Goal: Check status: Check status

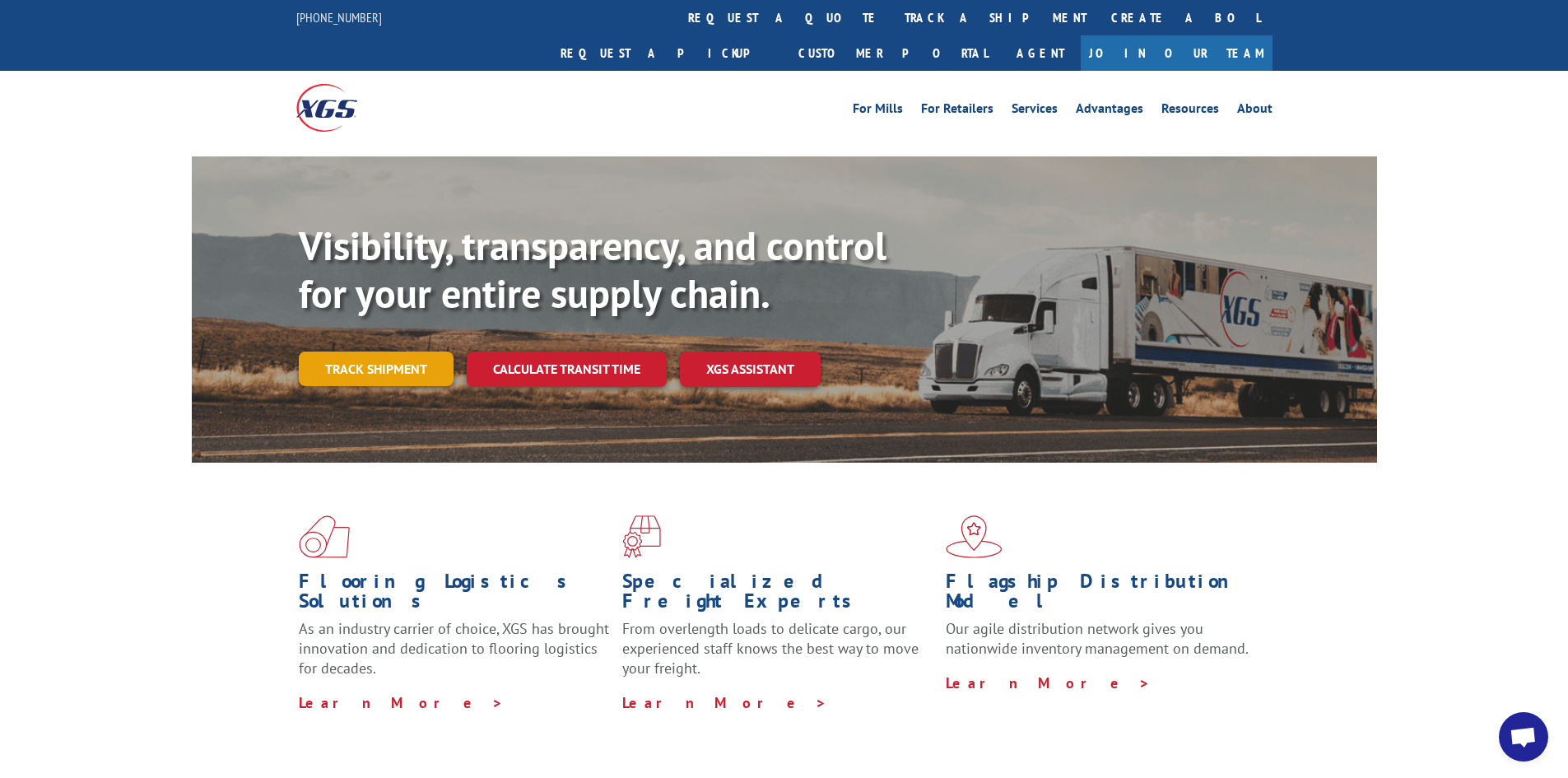
click at [407, 351] on link "Track shipment" at bounding box center [376, 368] width 155 height 34
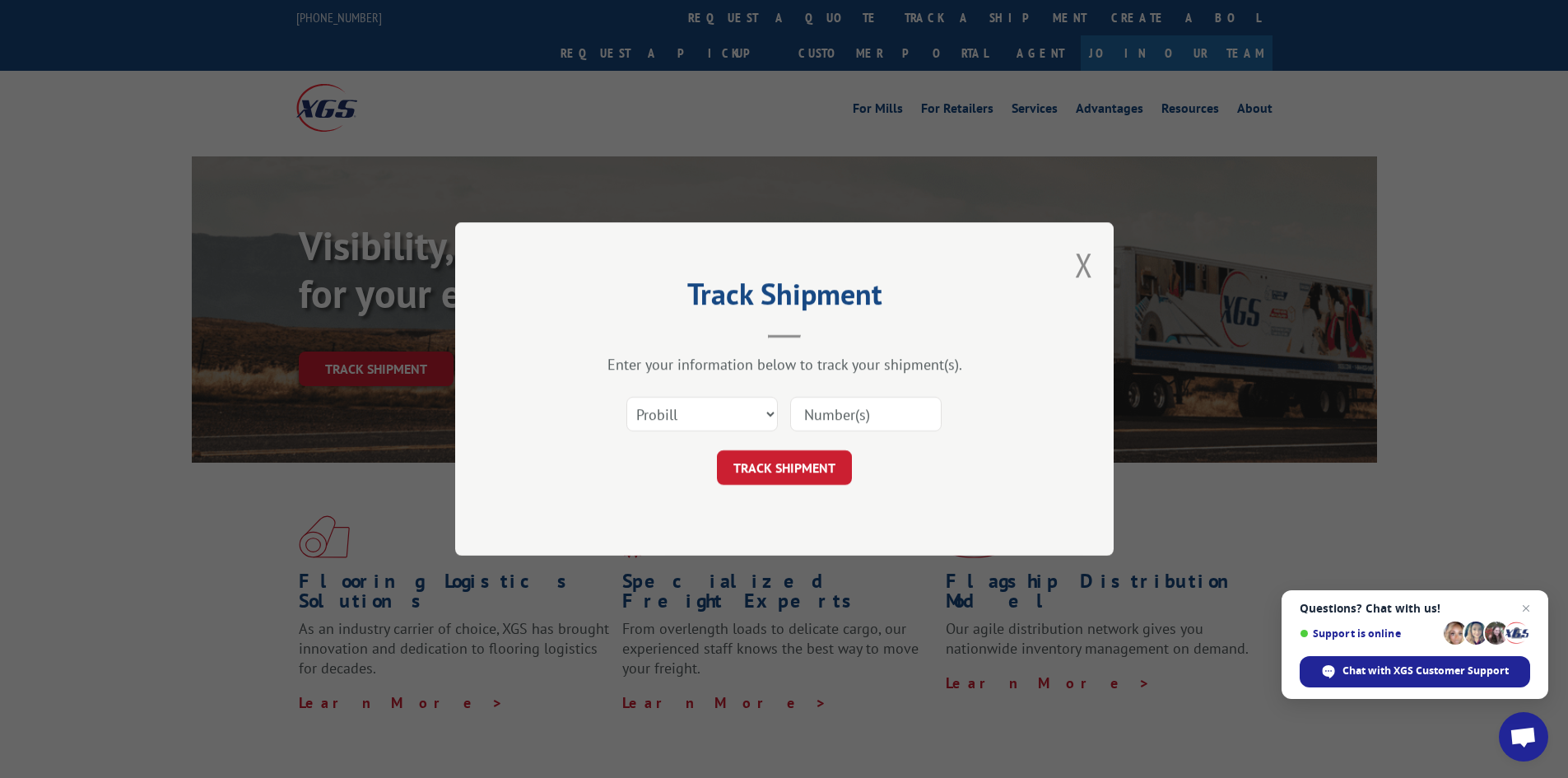
click at [867, 413] on input at bounding box center [866, 413] width 151 height 34
type input "17638448"
click at [826, 454] on button "TRACK SHIPMENT" at bounding box center [784, 466] width 135 height 34
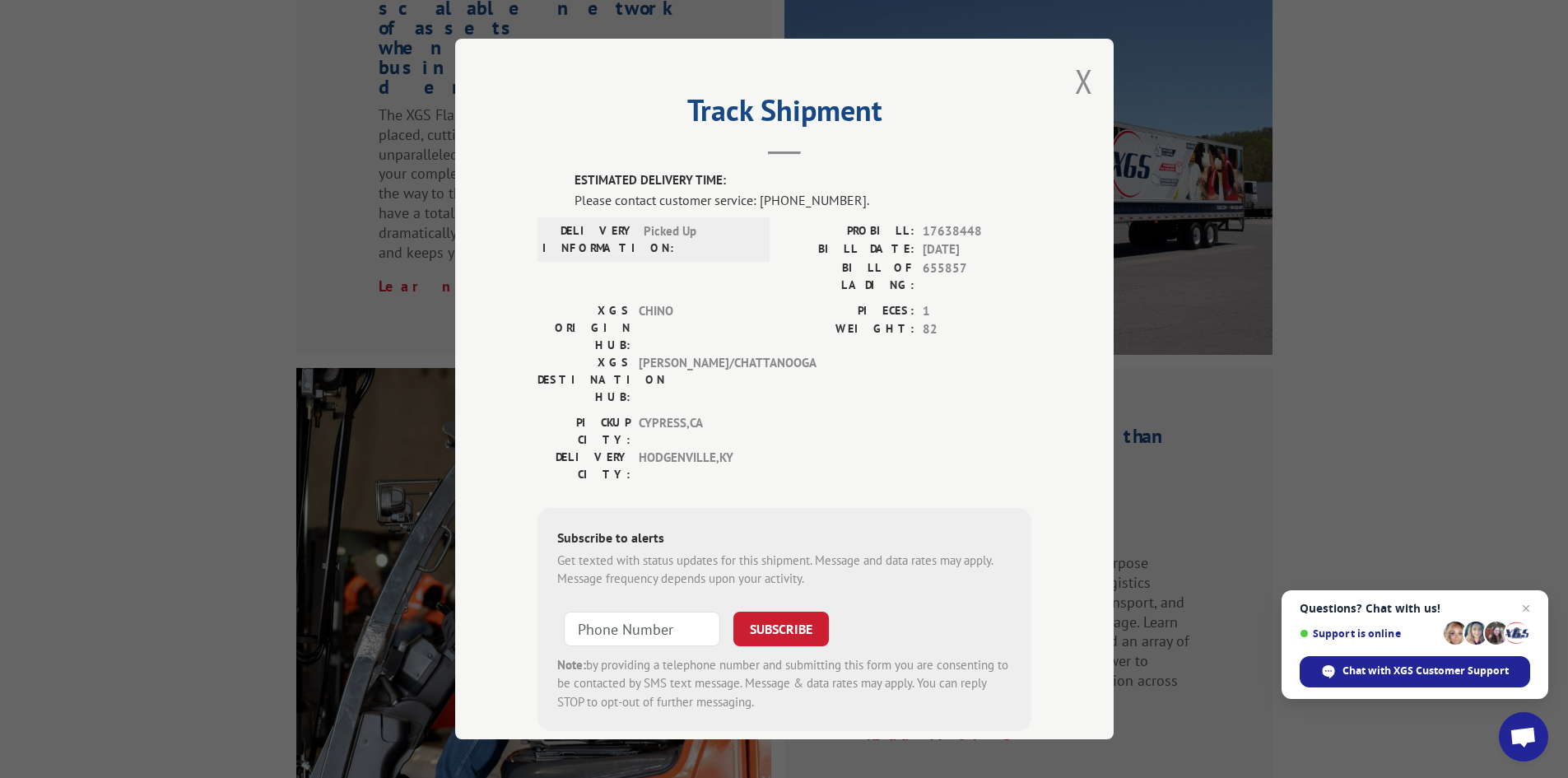
scroll to position [2041, 0]
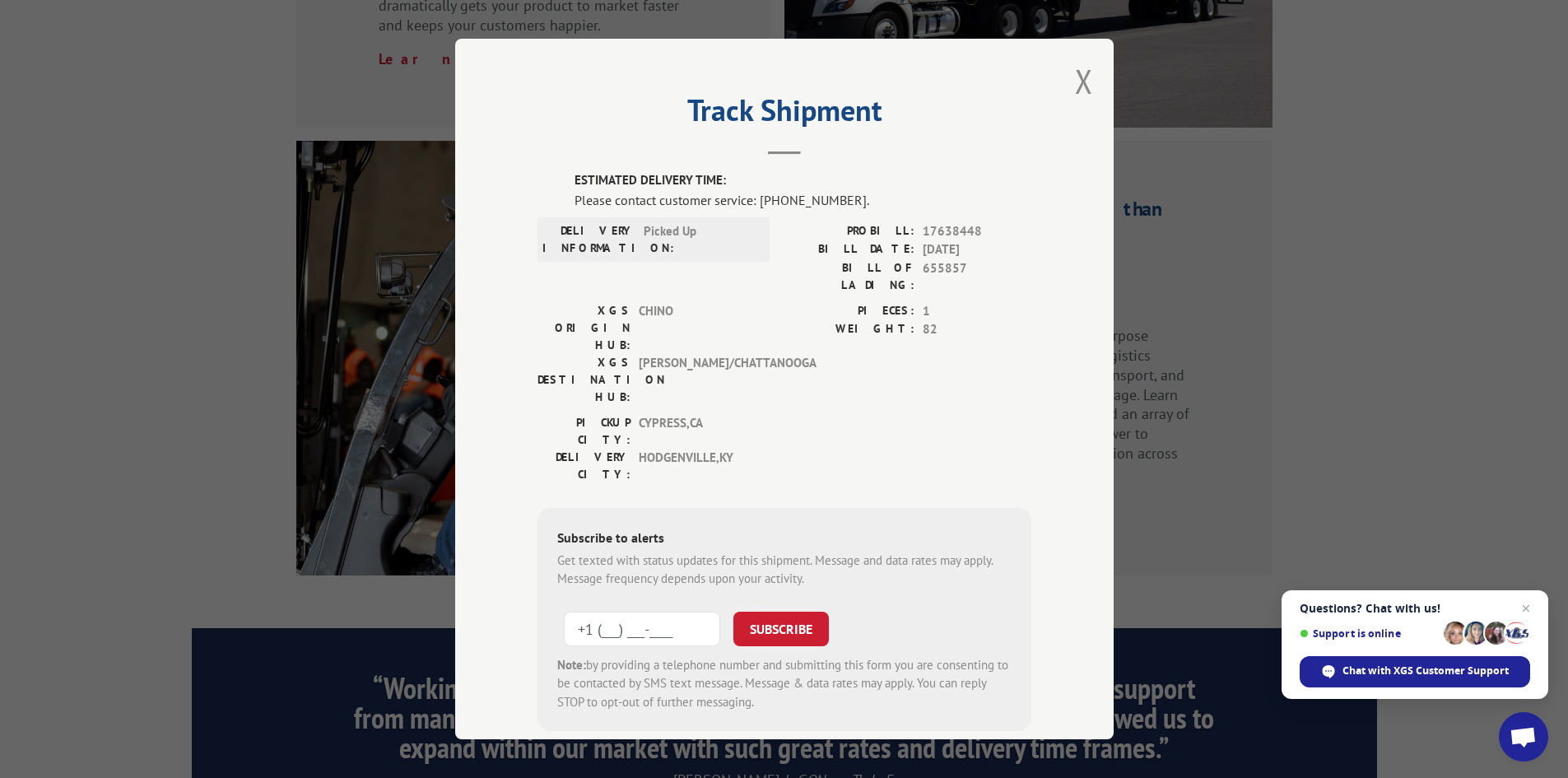
click at [642, 611] on input "+1 (___) ___-____" at bounding box center [643, 628] width 157 height 34
type input "[PHONE_NUMBER]"
click at [782, 611] on button "SUBSCRIBE" at bounding box center [781, 628] width 96 height 34
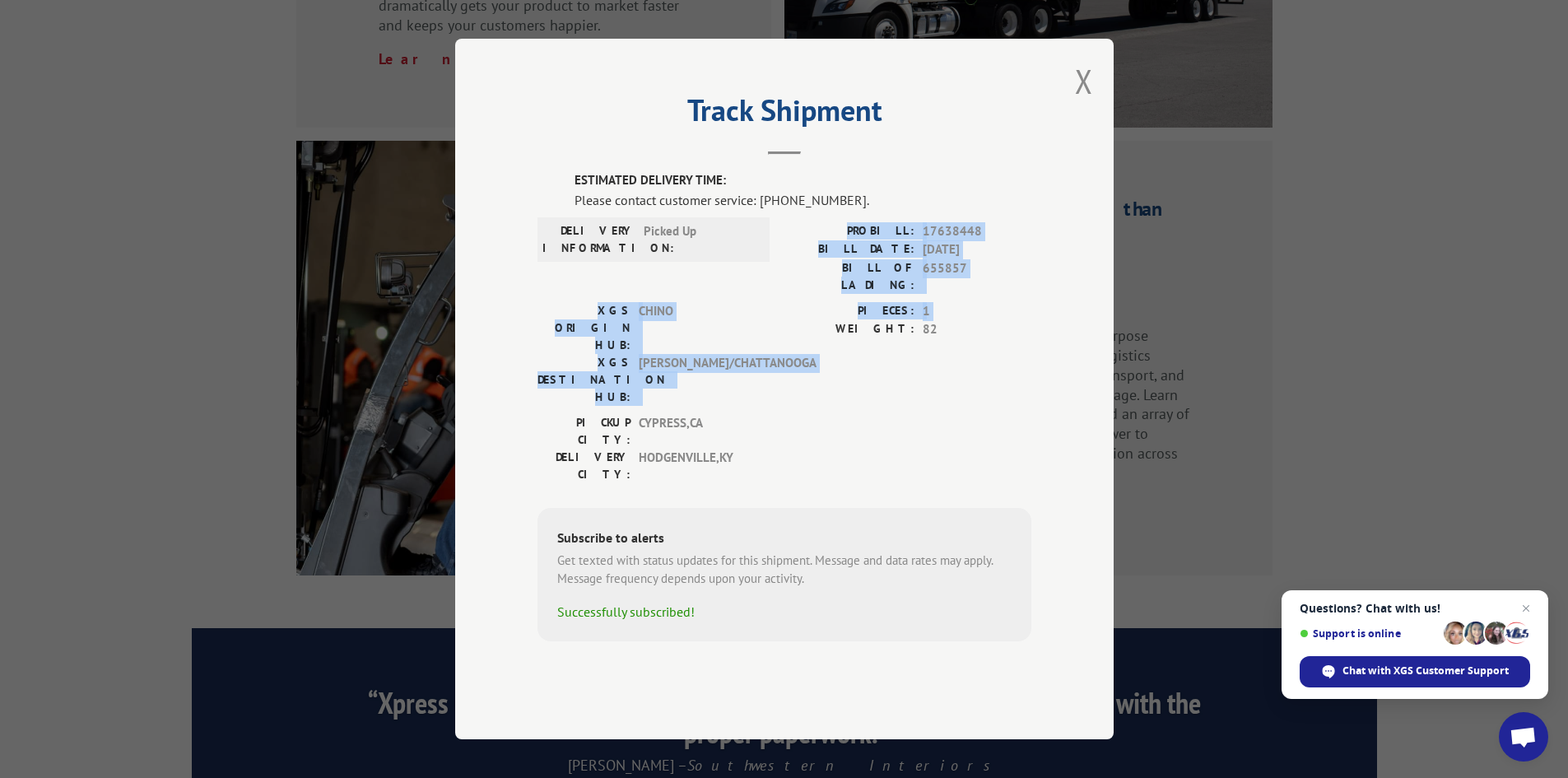
drag, startPoint x: 872, startPoint y: 372, endPoint x: 867, endPoint y: 275, distance: 97.1
click at [867, 277] on div "ESTIMATED DELIVERY TIME: Please contact customer service: [PHONE_NUMBER]. DELIV…" at bounding box center [784, 407] width 494 height 470
click at [832, 377] on div "PIECES: 1 WEIGHT: 82" at bounding box center [908, 358] width 247 height 112
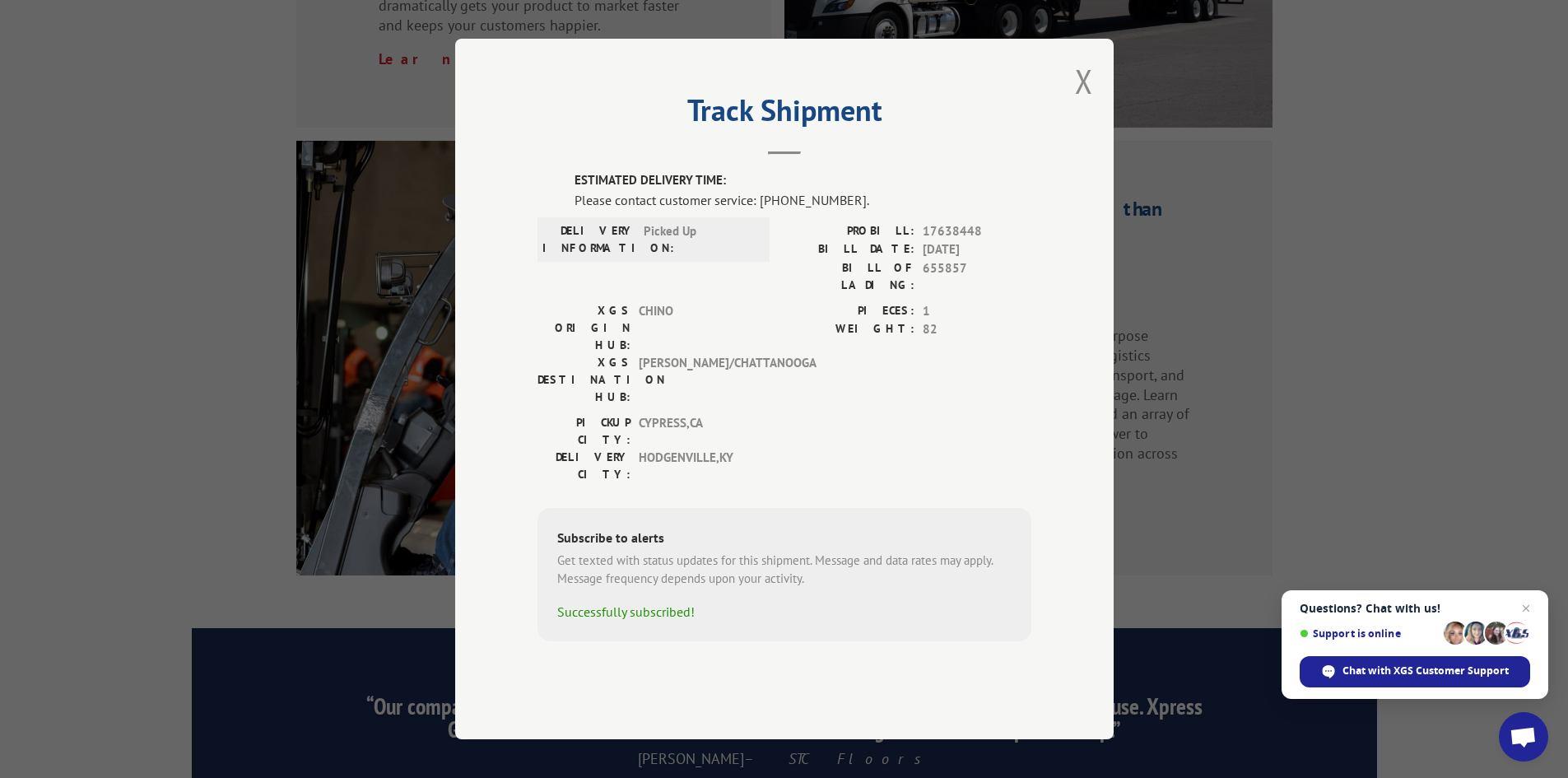
click at [845, 414] on div "PICKUP CITY: [GEOGRAPHIC_DATA] , [GEOGRAPHIC_DATA] DELIVERY CITY: [GEOGRAPHIC_D…" at bounding box center [784, 453] width 494 height 77
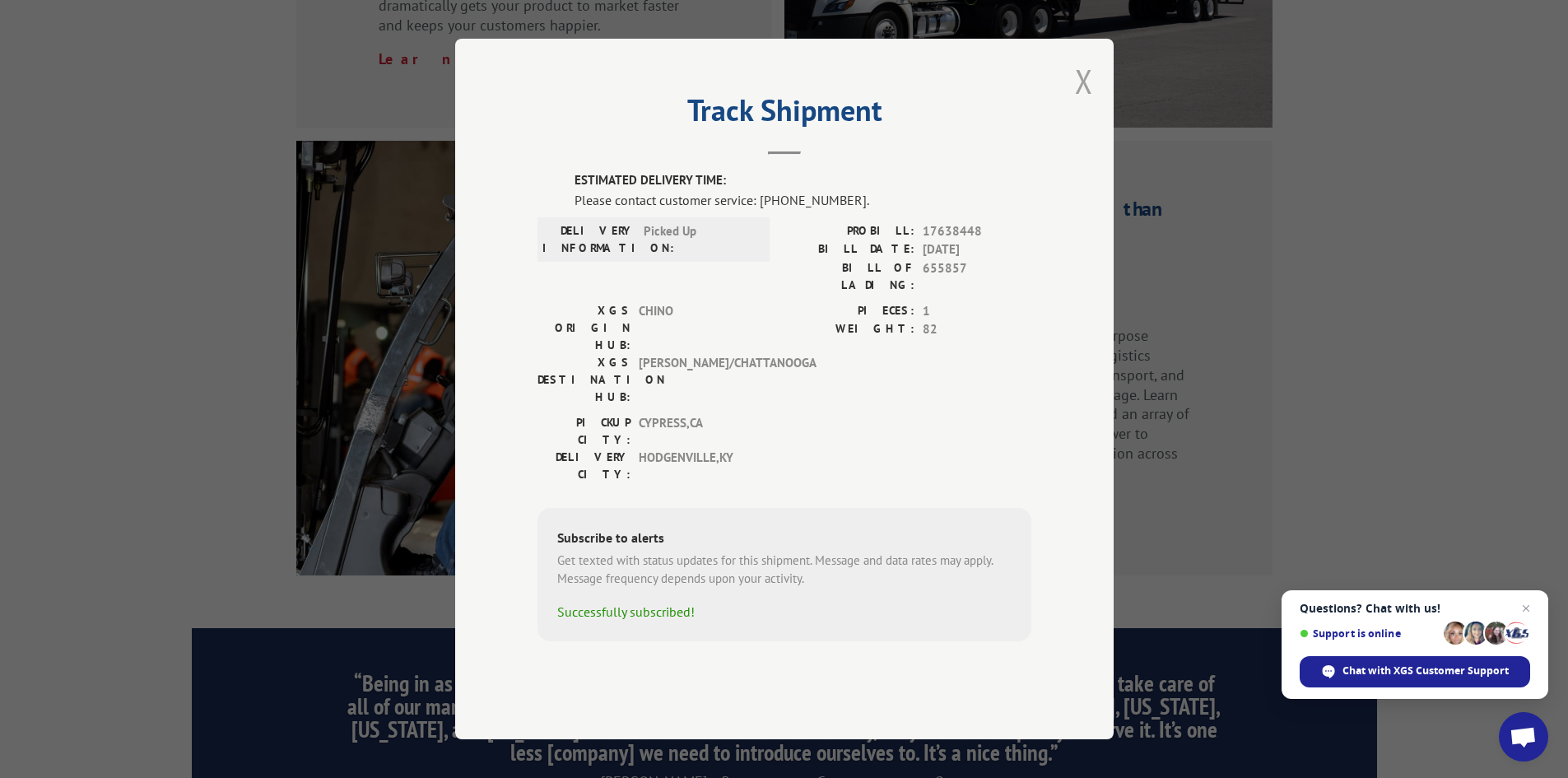
click at [1091, 103] on button "Close modal" at bounding box center [1084, 80] width 18 height 43
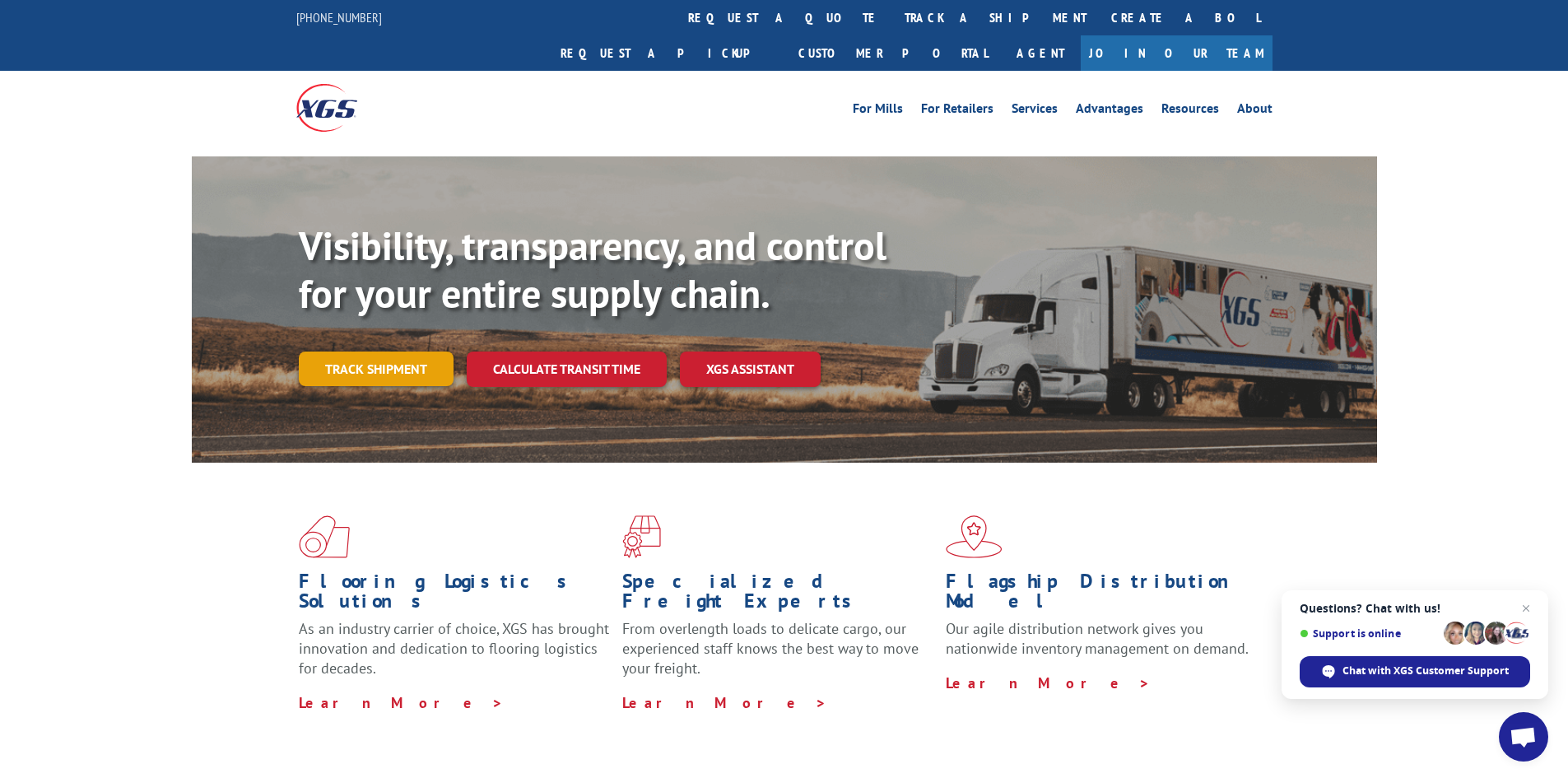
click at [362, 351] on link "Track shipment" at bounding box center [376, 368] width 155 height 34
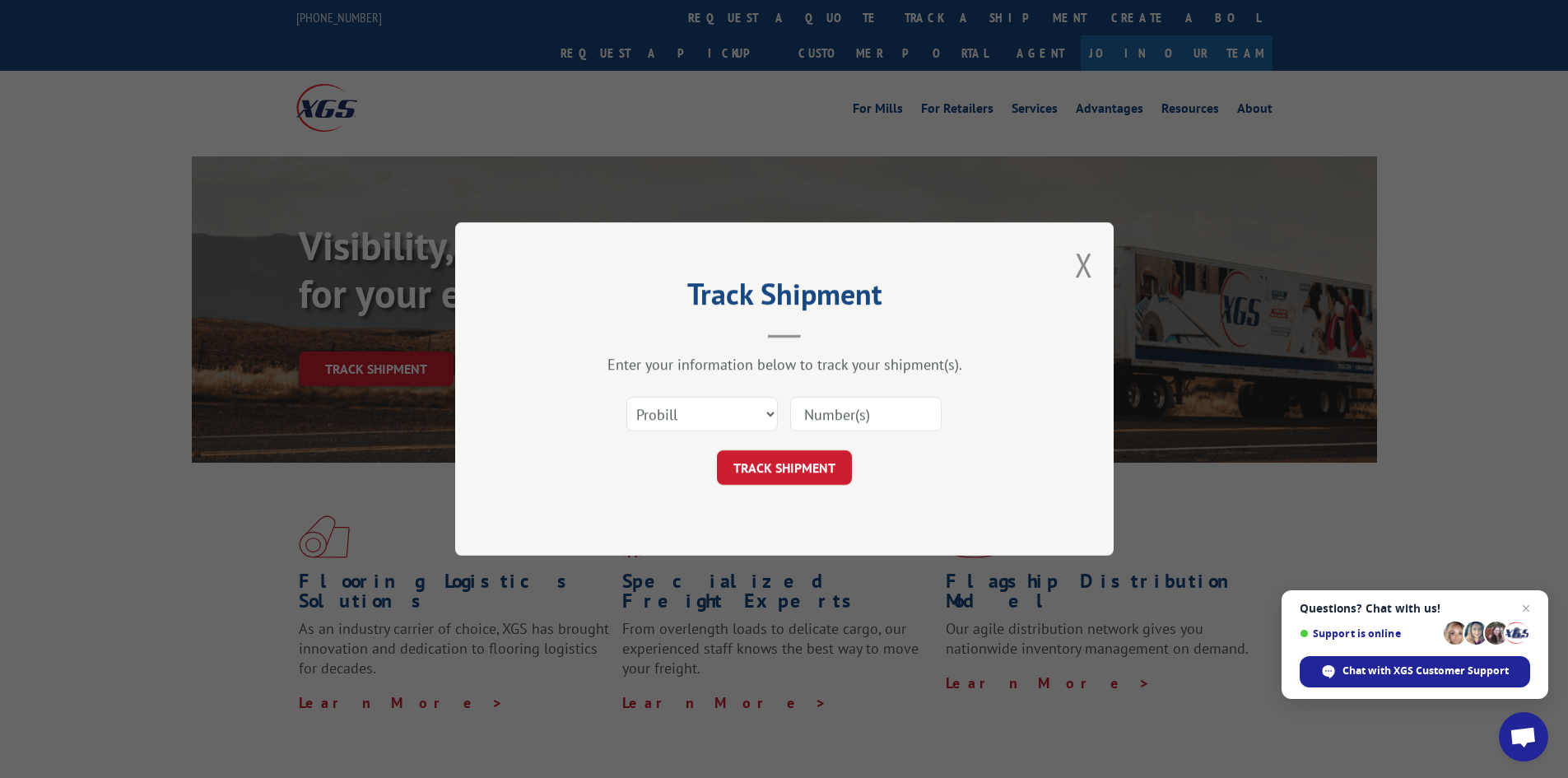
click at [832, 410] on input at bounding box center [866, 413] width 151 height 34
type input "17638448"
click at [825, 466] on button "TRACK SHIPMENT" at bounding box center [784, 466] width 135 height 34
